Goal: Task Accomplishment & Management: Manage account settings

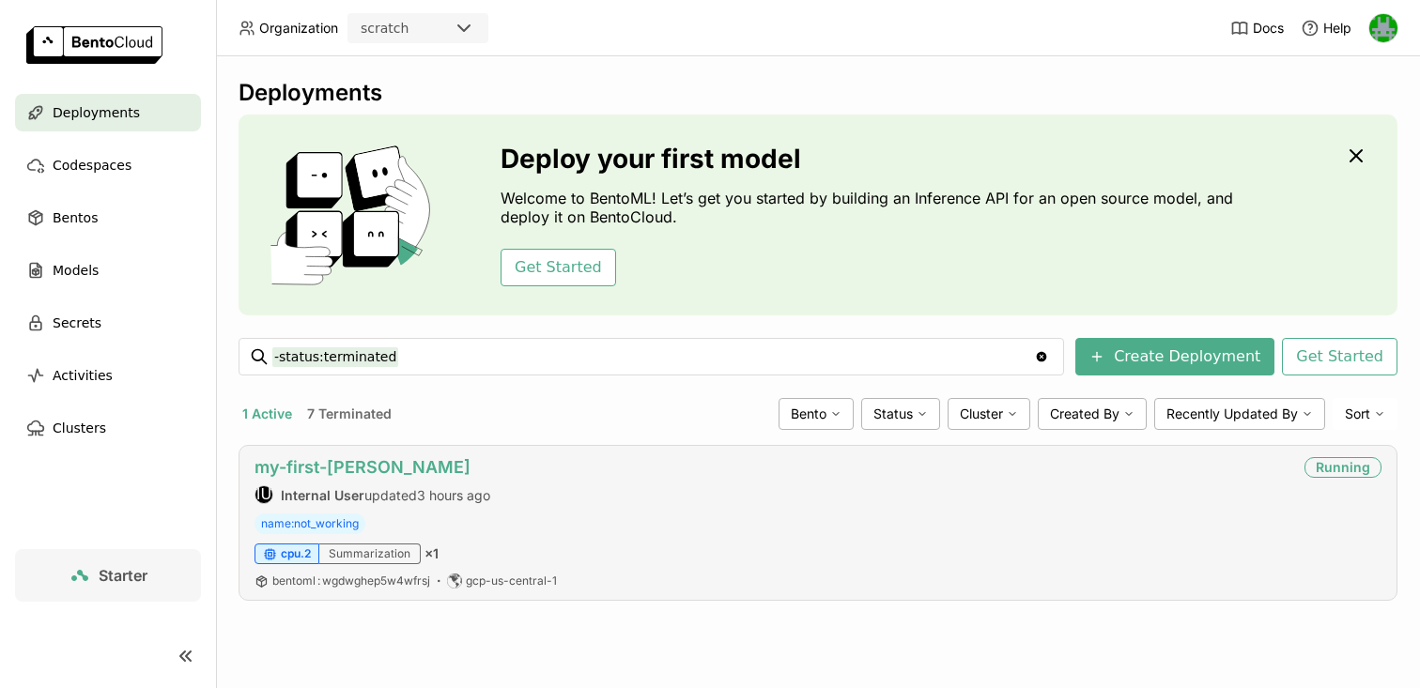
click at [320, 469] on link "my-first-[PERSON_NAME]" at bounding box center [362, 467] width 216 height 20
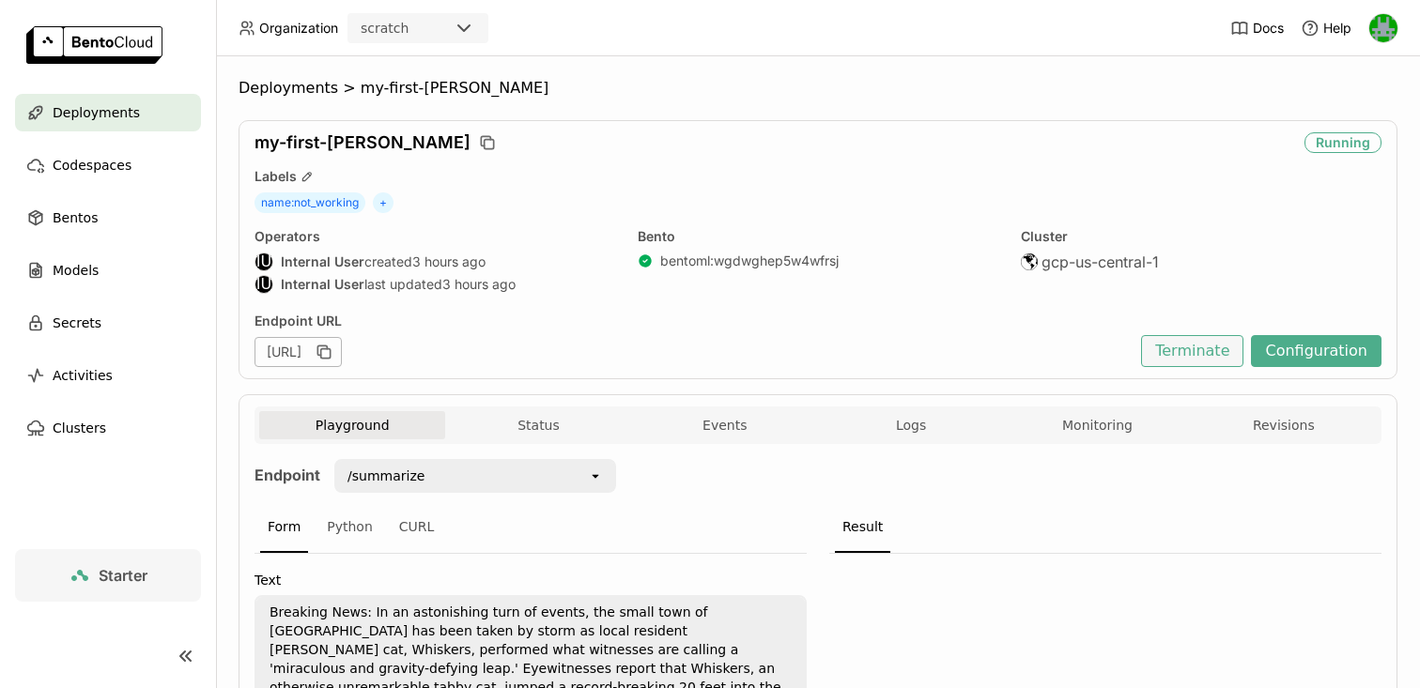
click at [1191, 338] on button "Terminate" at bounding box center [1192, 351] width 102 height 32
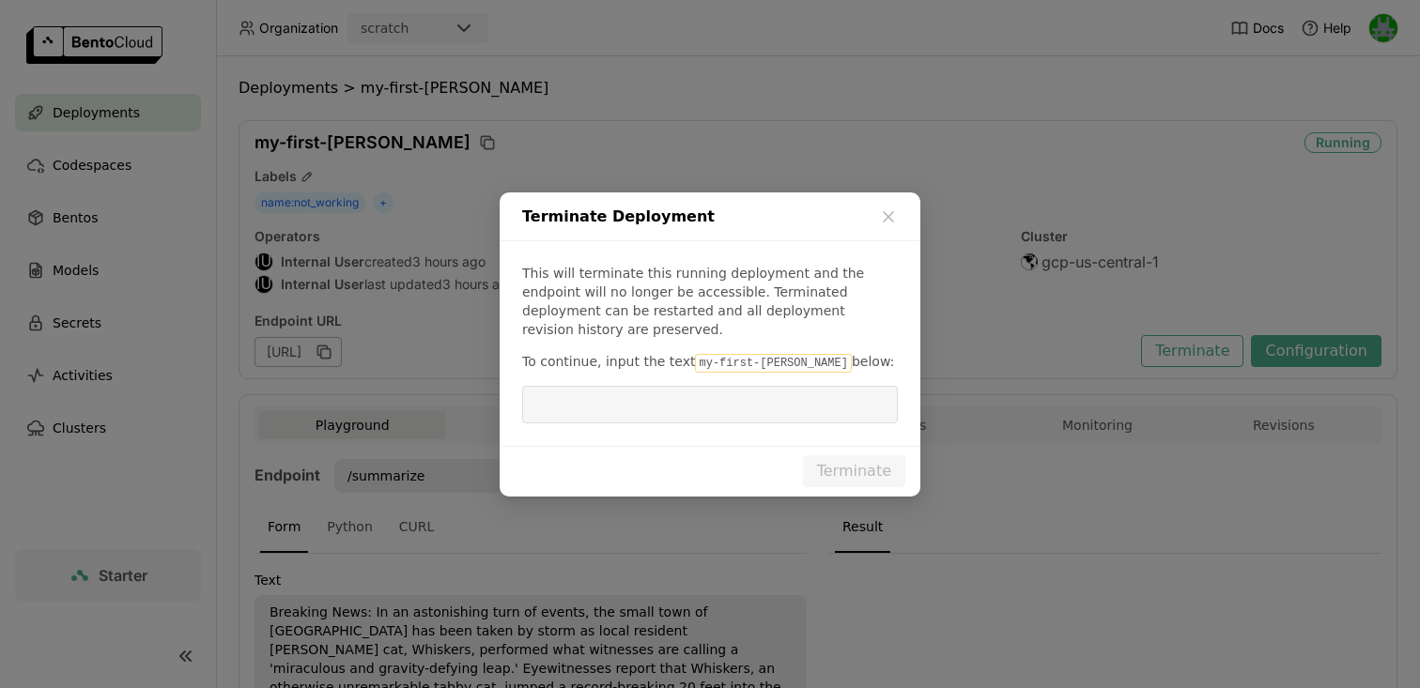
click at [737, 354] on code "my-first-[PERSON_NAME]" at bounding box center [773, 363] width 156 height 19
click at [767, 354] on code "my-first-[PERSON_NAME]" at bounding box center [773, 363] width 156 height 19
drag, startPoint x: 782, startPoint y: 352, endPoint x: 684, endPoint y: 351, distance: 98.6
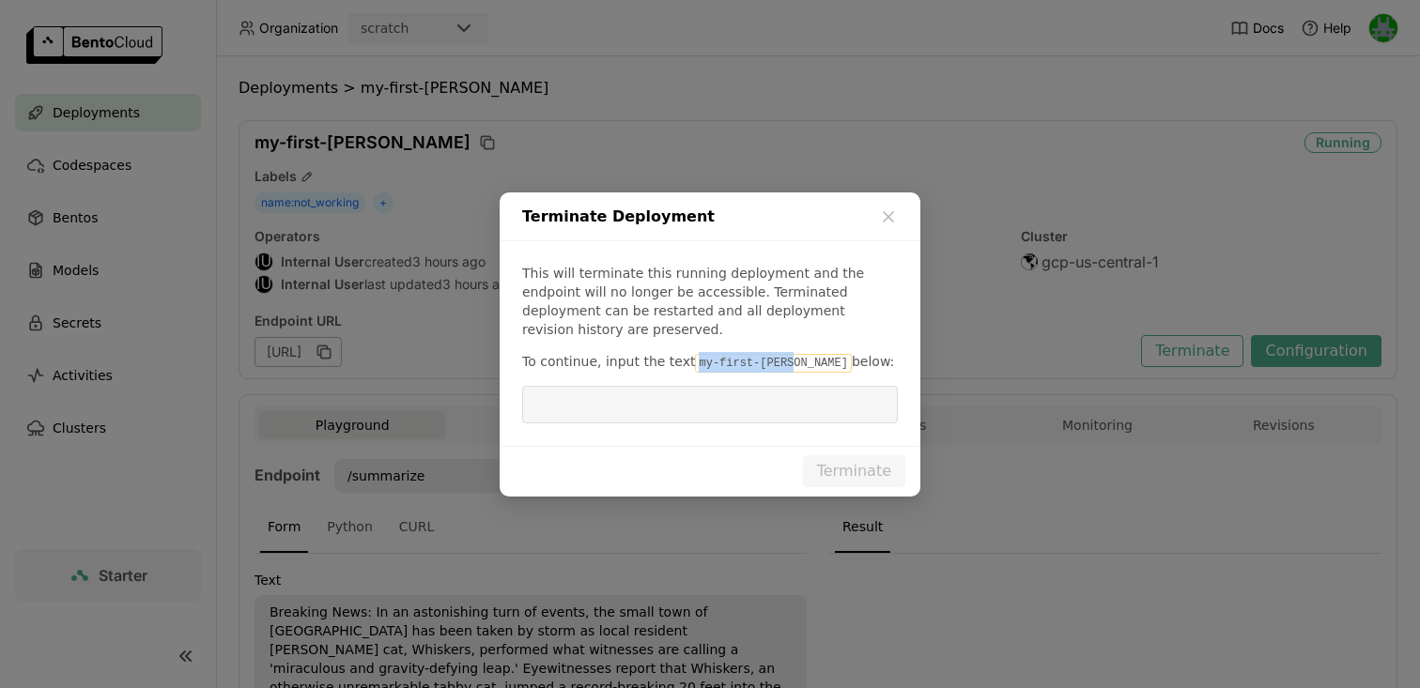
click at [695, 354] on code "my-first-[PERSON_NAME]" at bounding box center [773, 363] width 156 height 19
copy code "my-first-[PERSON_NAME]"
click at [707, 396] on input "dialog" at bounding box center [709, 405] width 353 height 36
paste input "my-first-[PERSON_NAME]"
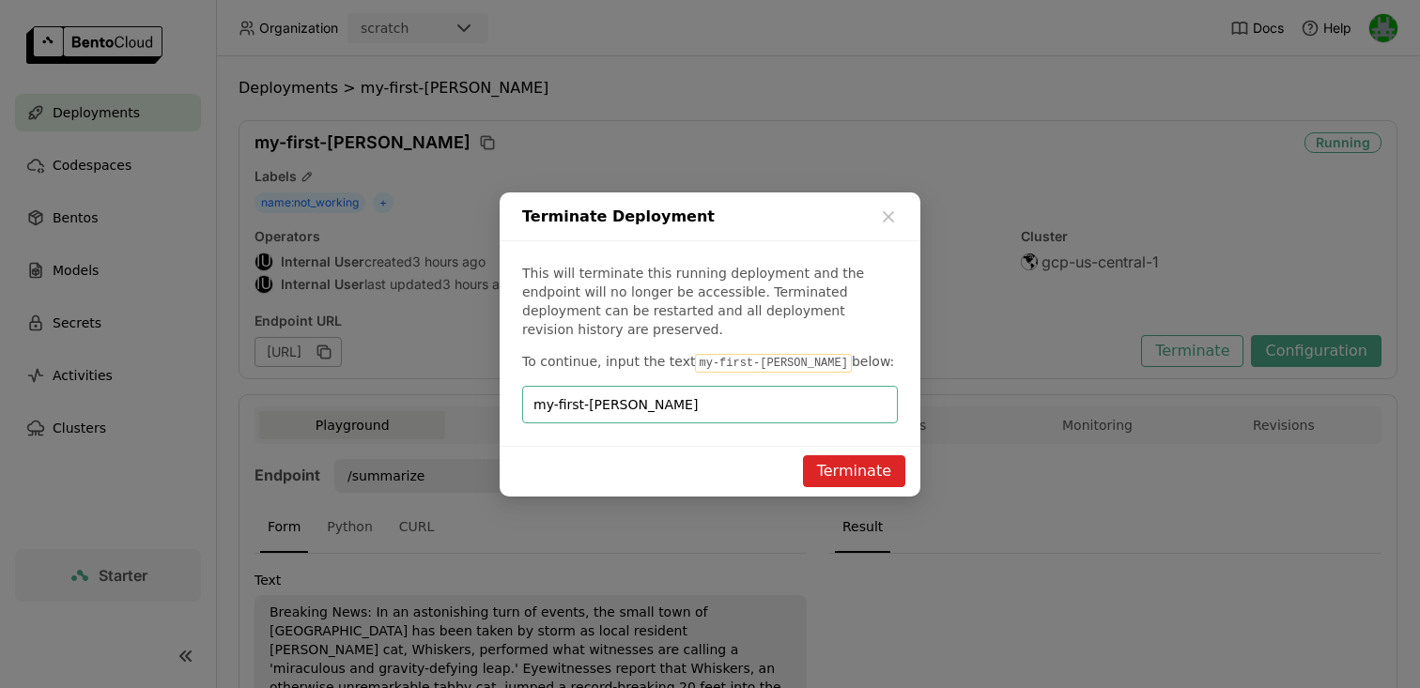
type input "my-first-[PERSON_NAME]"
click at [828, 463] on button "Terminate" at bounding box center [854, 471] width 102 height 32
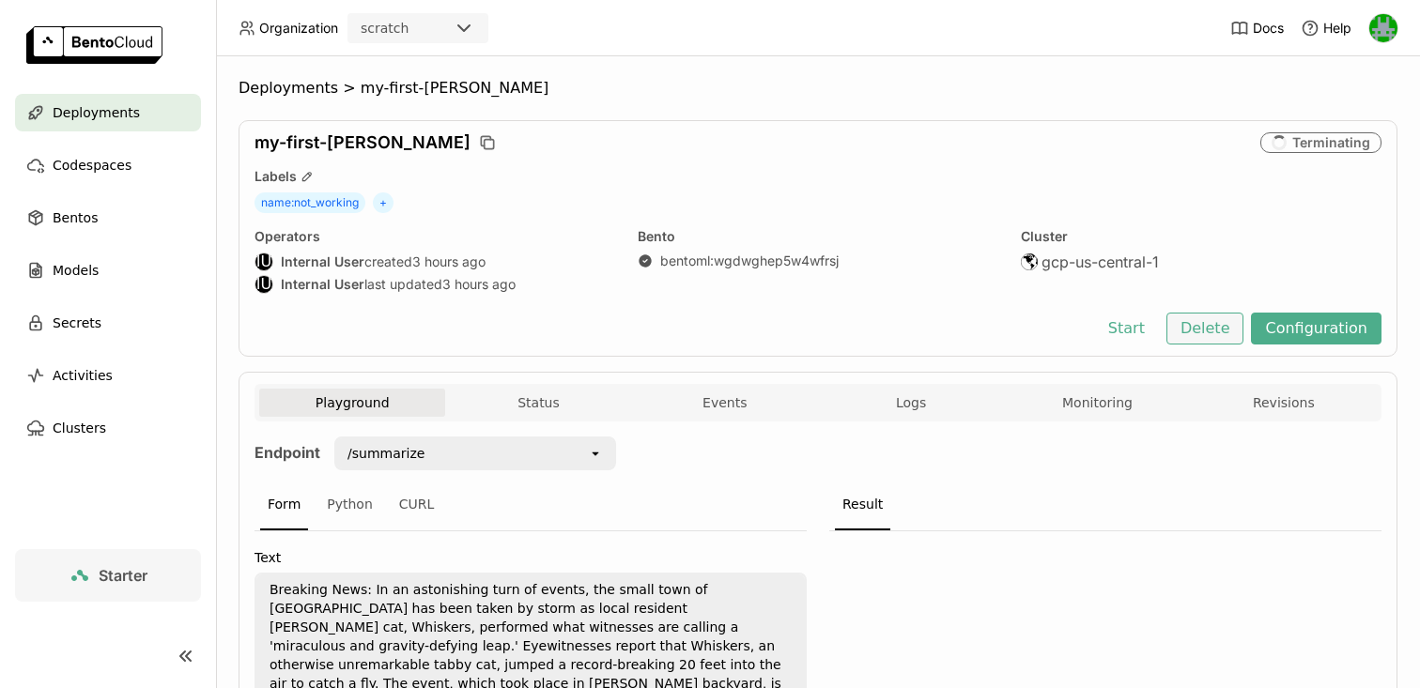
click at [1202, 328] on button "Delete" at bounding box center [1205, 329] width 78 height 32
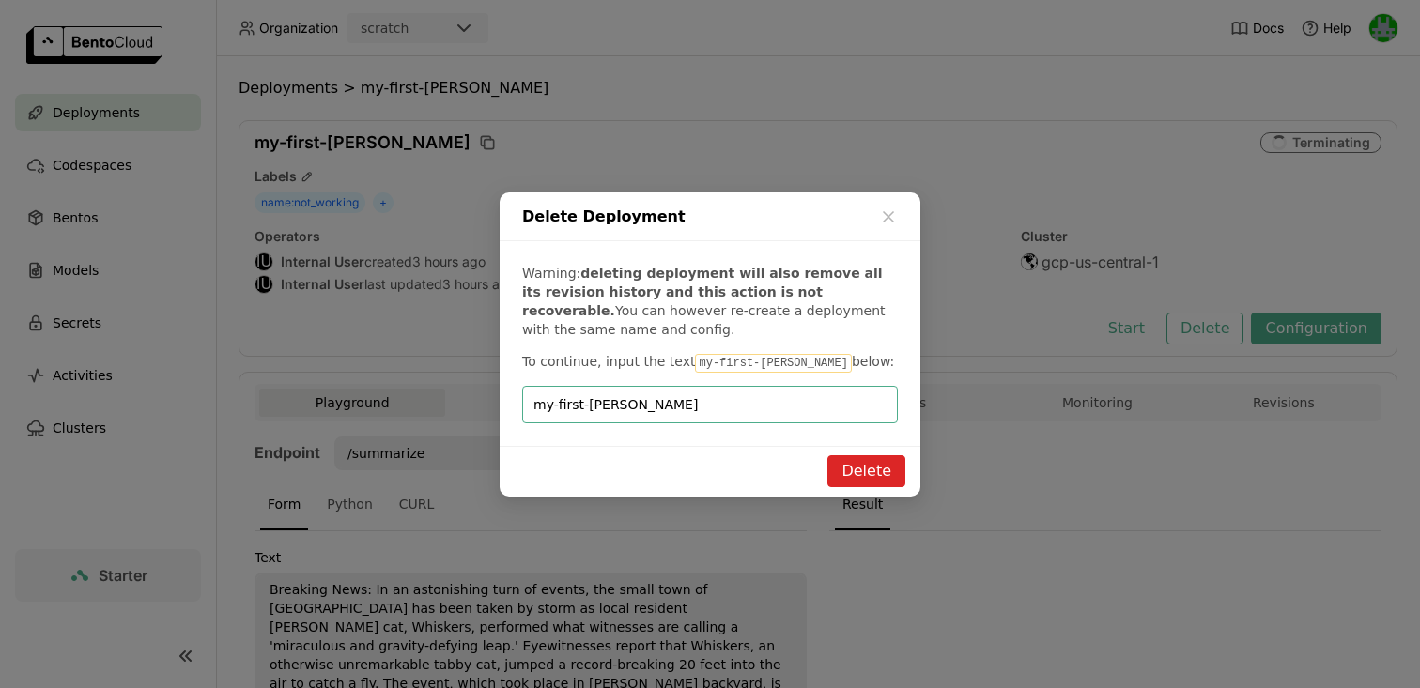
type input "my-first-[PERSON_NAME]"
click at [875, 471] on button "Delete" at bounding box center [866, 471] width 78 height 32
